Goal: Task Accomplishment & Management: Manage account settings

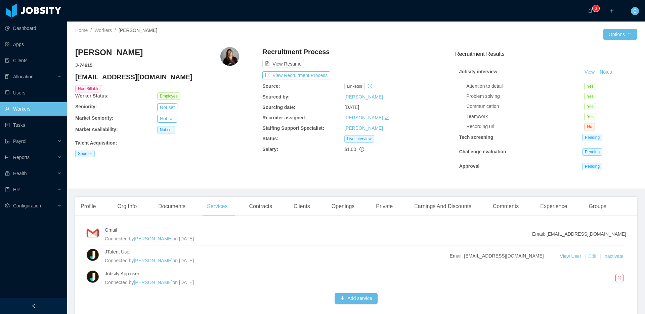
click at [591, 256] on link "Edit" at bounding box center [593, 255] width 9 height 5
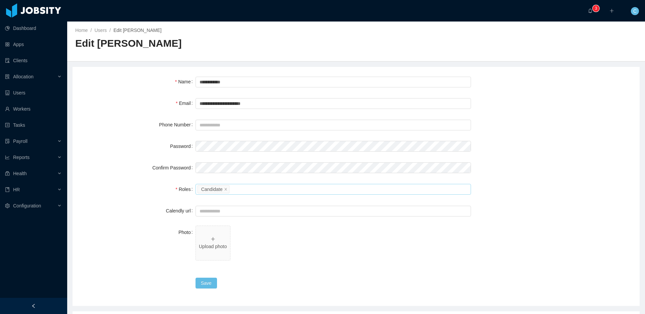
drag, startPoint x: 226, startPoint y: 190, endPoint x: 232, endPoint y: 190, distance: 5.7
click at [226, 190] on icon "icon: close" at bounding box center [225, 188] width 3 height 3
click at [241, 190] on div "Please select the roles" at bounding box center [332, 189] width 265 height 7
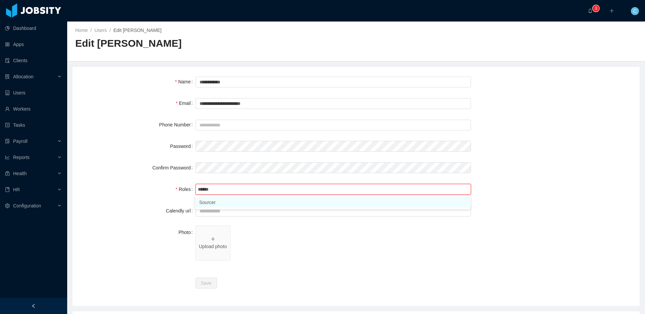
type input "*******"
click at [241, 202] on li "Sourcer" at bounding box center [333, 202] width 276 height 11
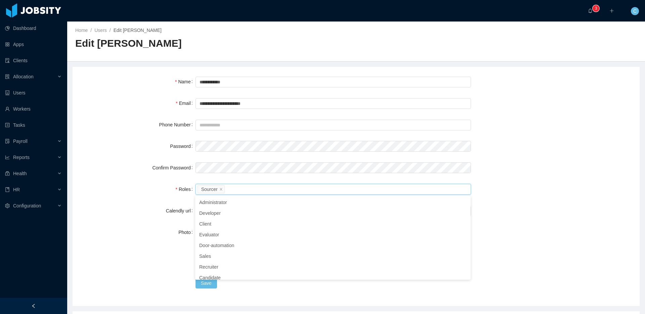
click at [539, 209] on div "Calendly url" at bounding box center [356, 210] width 551 height 13
click at [209, 285] on button "Save" at bounding box center [207, 283] width 22 height 11
